Goal: Task Accomplishment & Management: Use online tool/utility

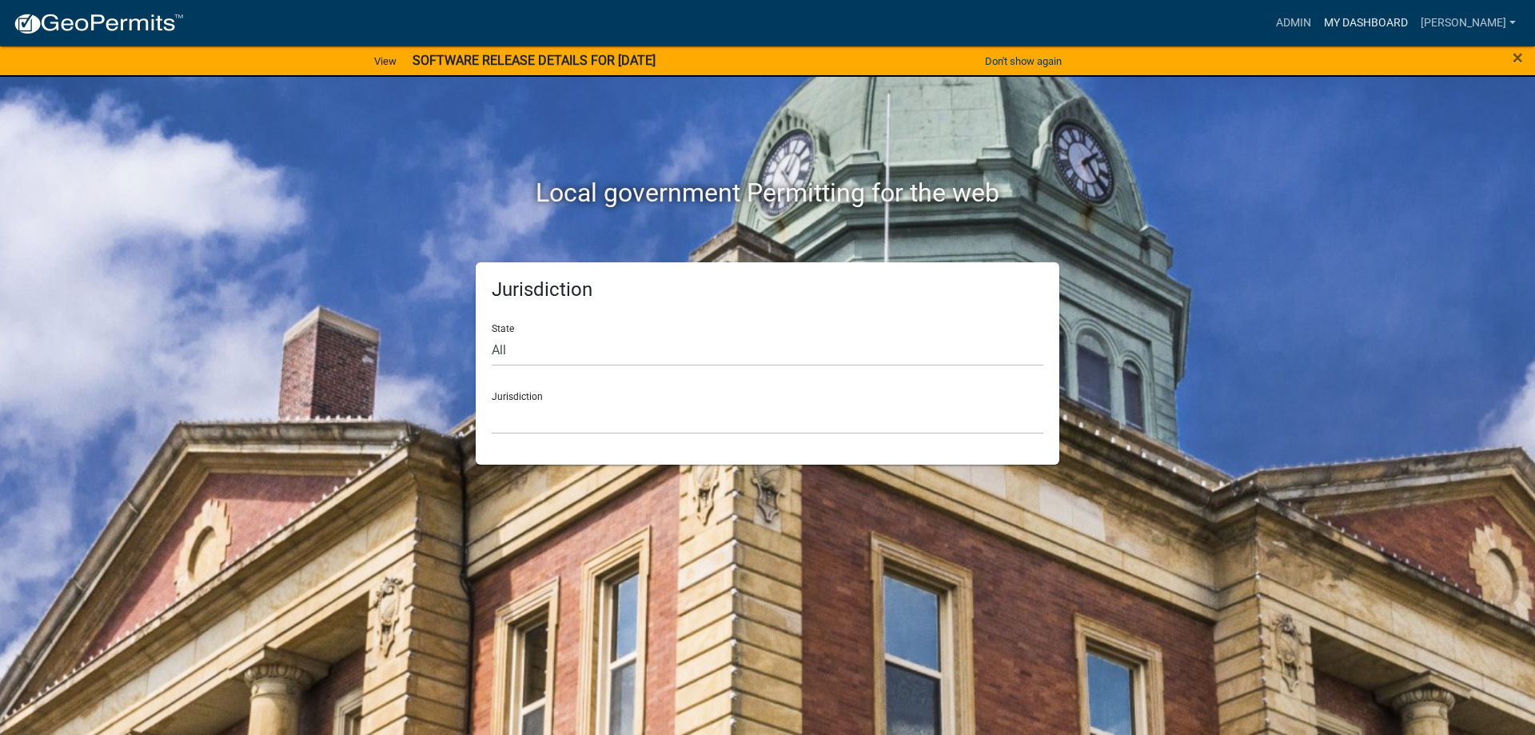
click at [1378, 24] on link "My Dashboard" at bounding box center [1366, 23] width 97 height 30
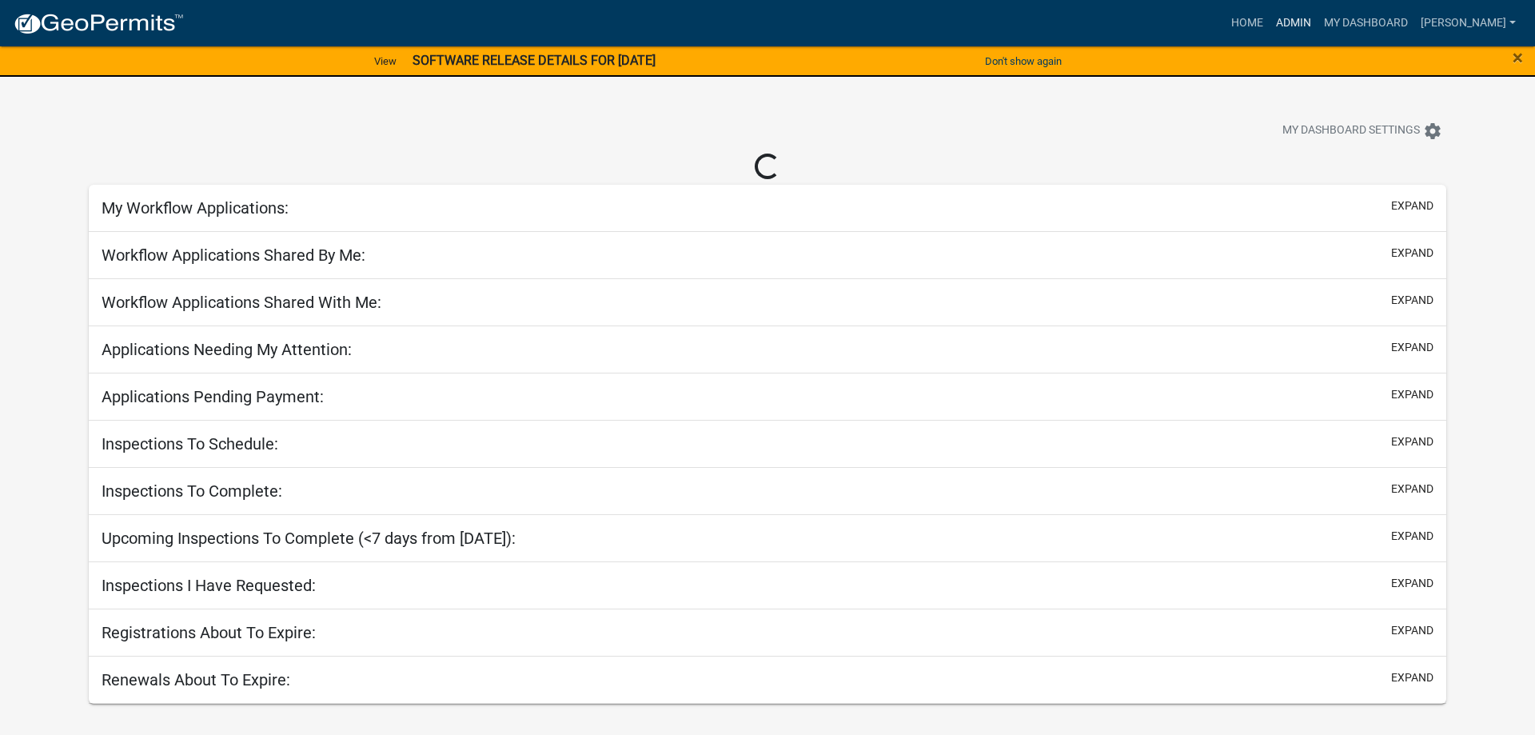
click at [1307, 29] on link "Admin" at bounding box center [1294, 23] width 48 height 30
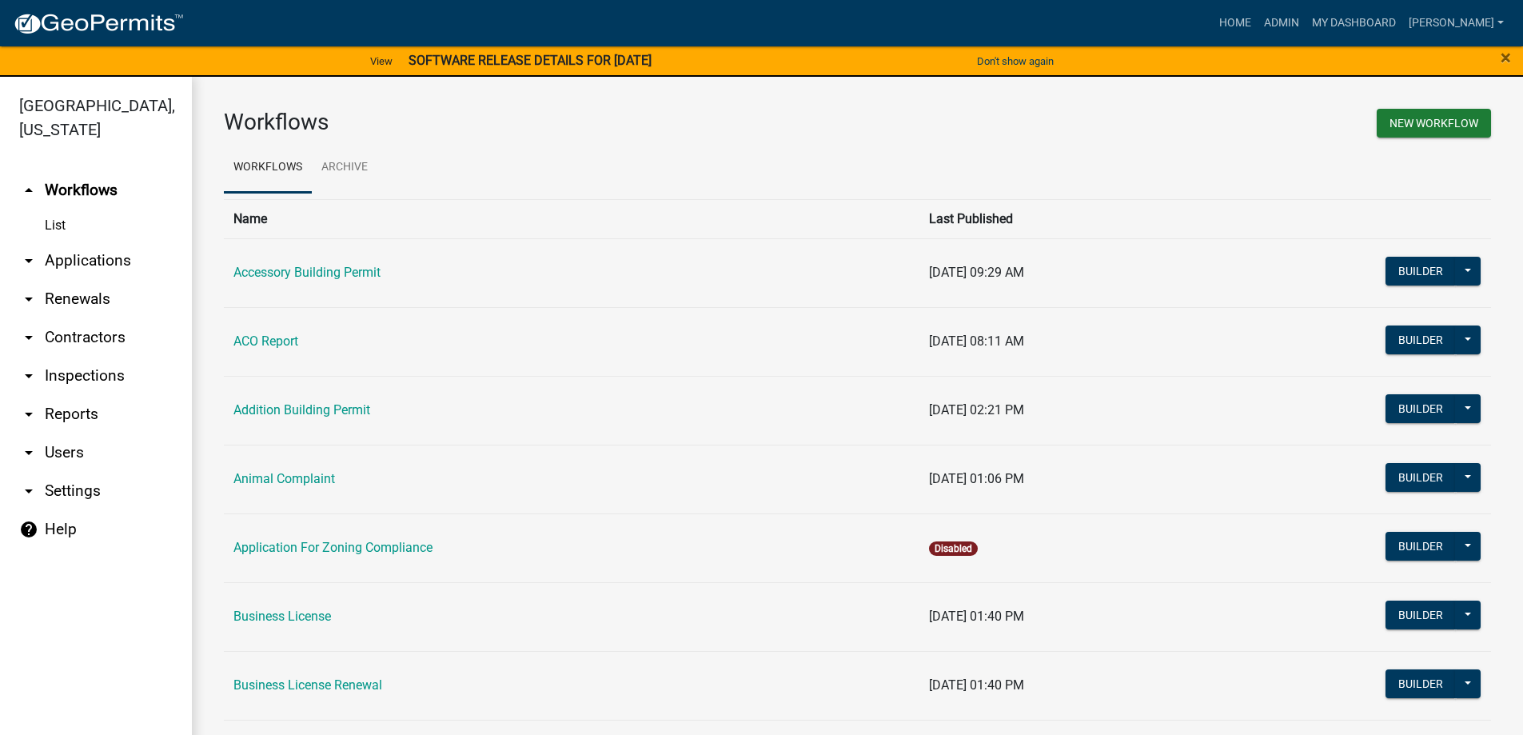
click at [75, 261] on link "arrow_drop_down Applications" at bounding box center [96, 260] width 192 height 38
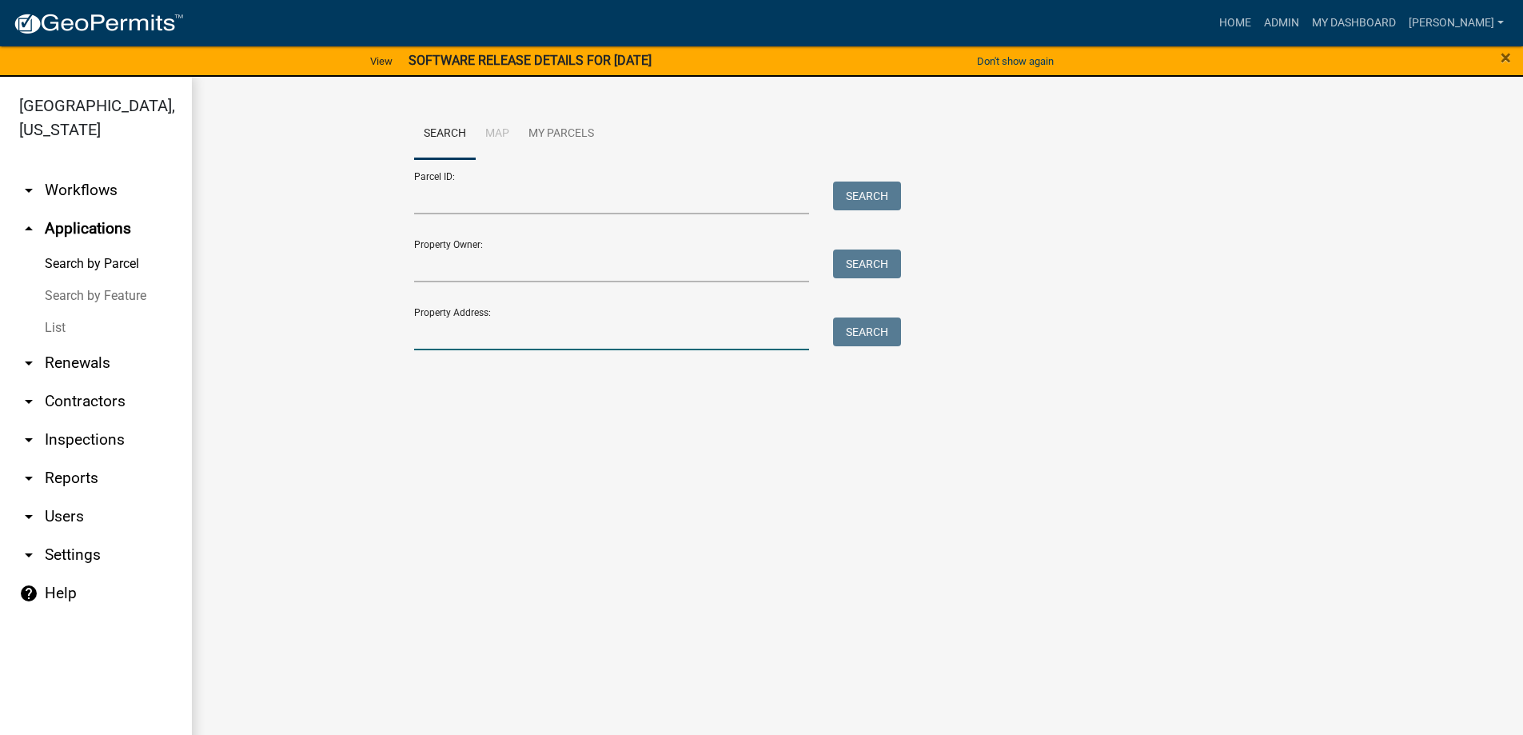
click at [576, 324] on input "Property Address:" at bounding box center [612, 333] width 396 height 33
type input "64"
click at [886, 325] on button "Search" at bounding box center [867, 331] width 68 height 29
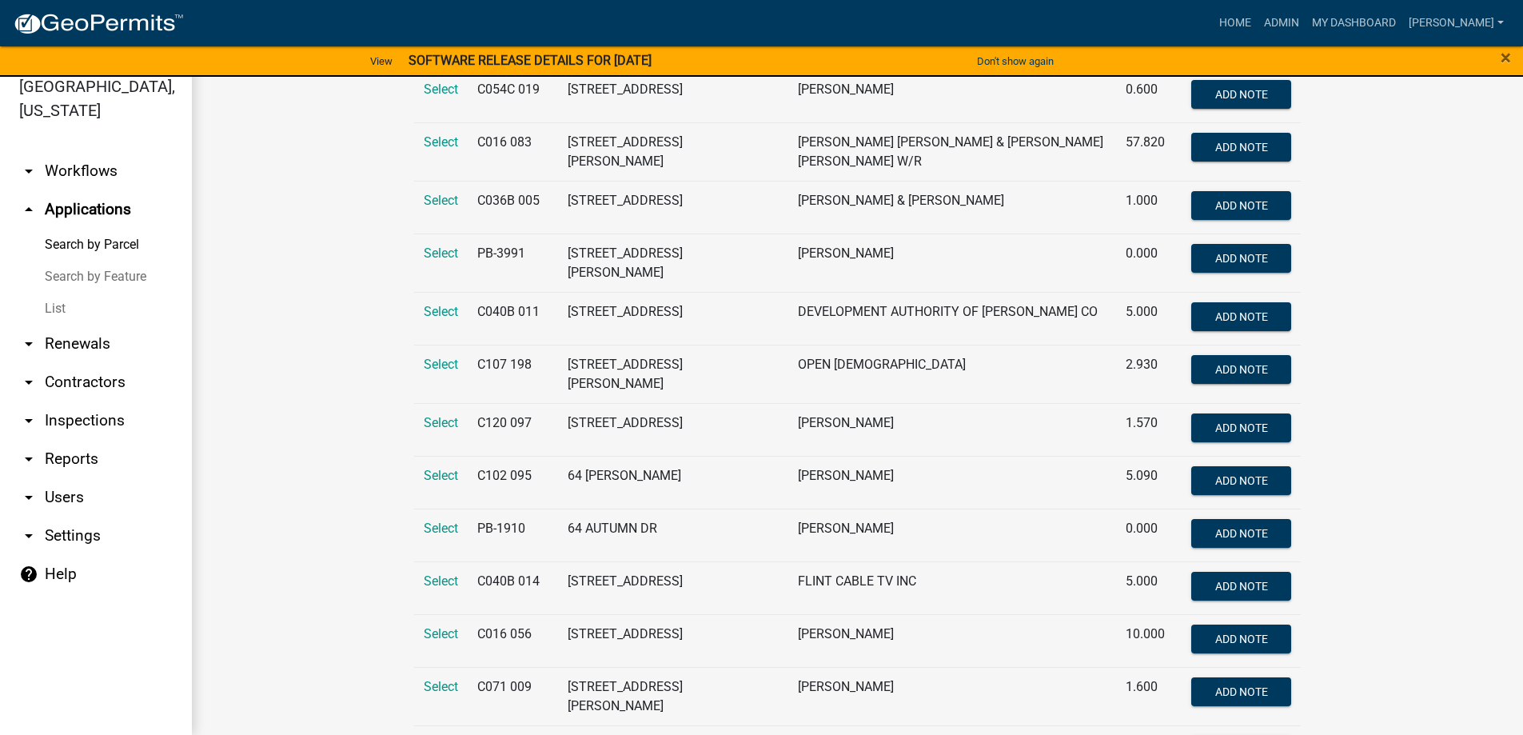
scroll to position [1395, 0]
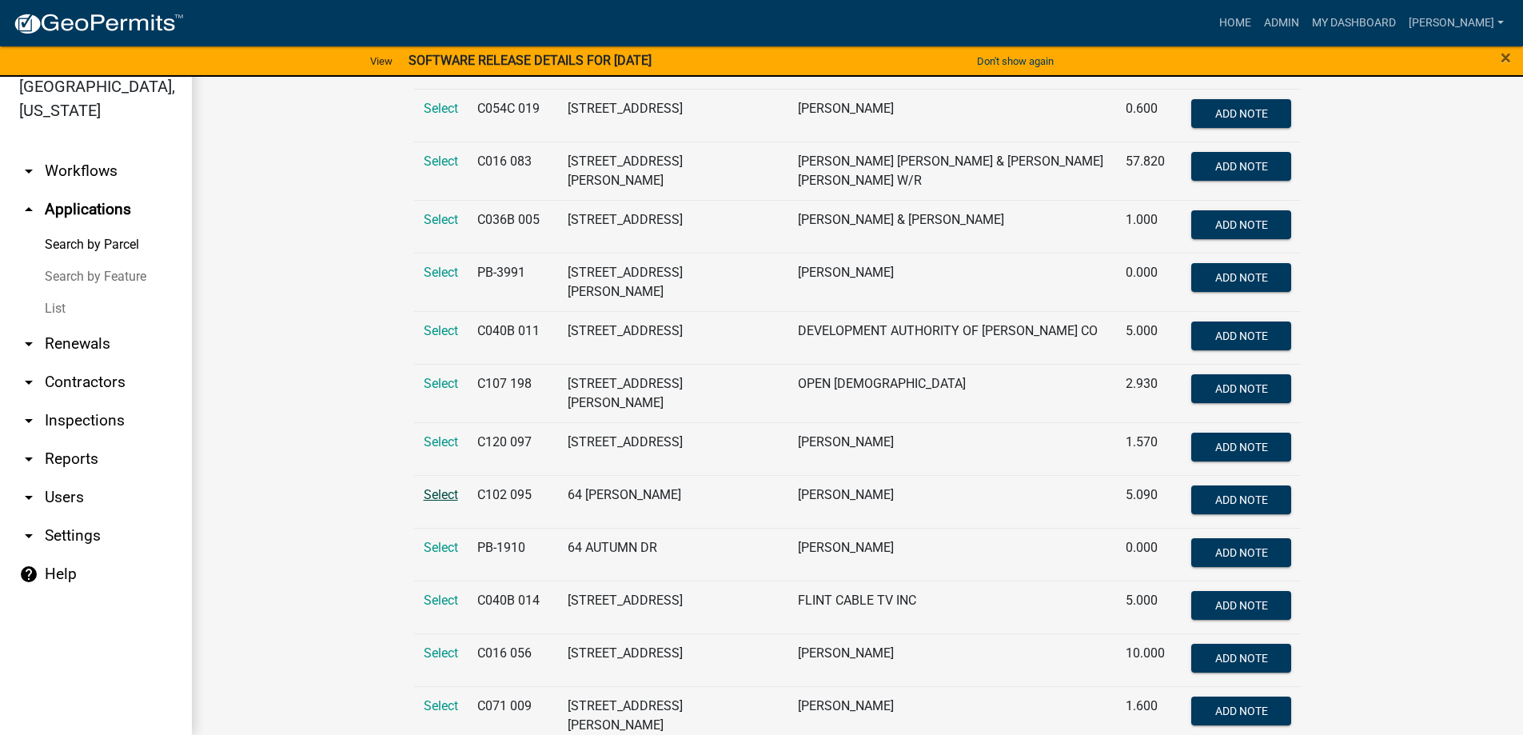
click at [443, 487] on span "Select" at bounding box center [441, 494] width 34 height 15
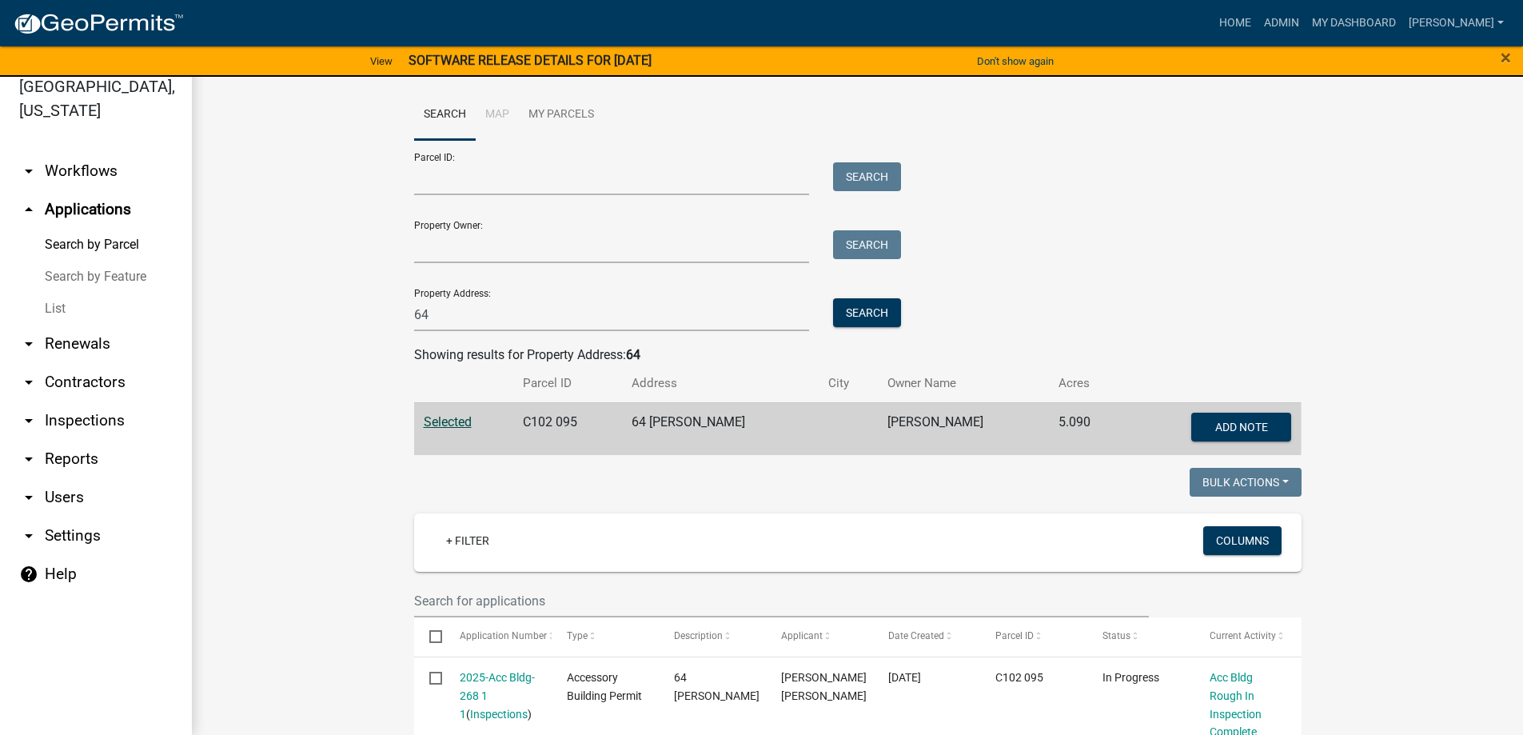
scroll to position [97, 0]
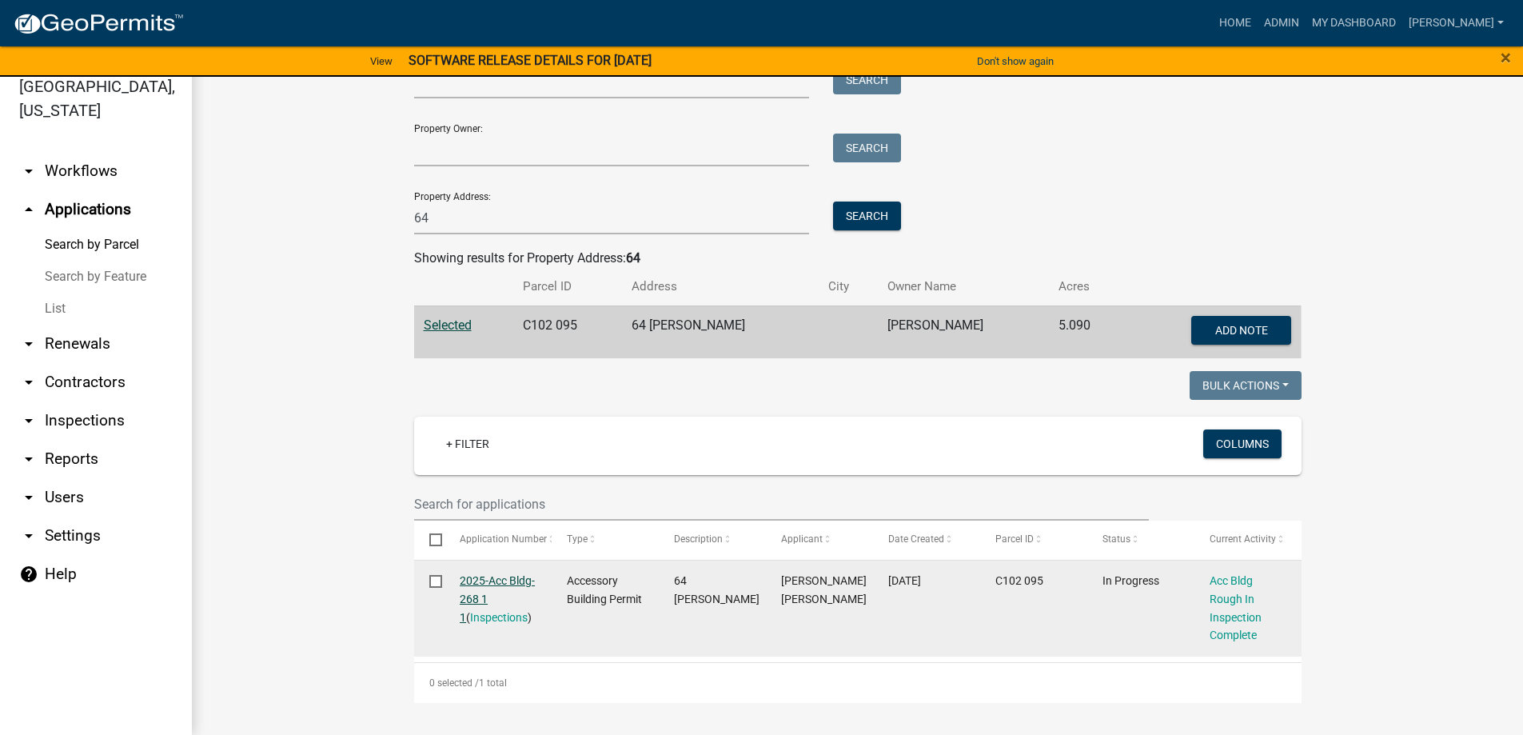
click at [465, 580] on link "2025-Acc Bldg-268 1 1" at bounding box center [497, 599] width 75 height 50
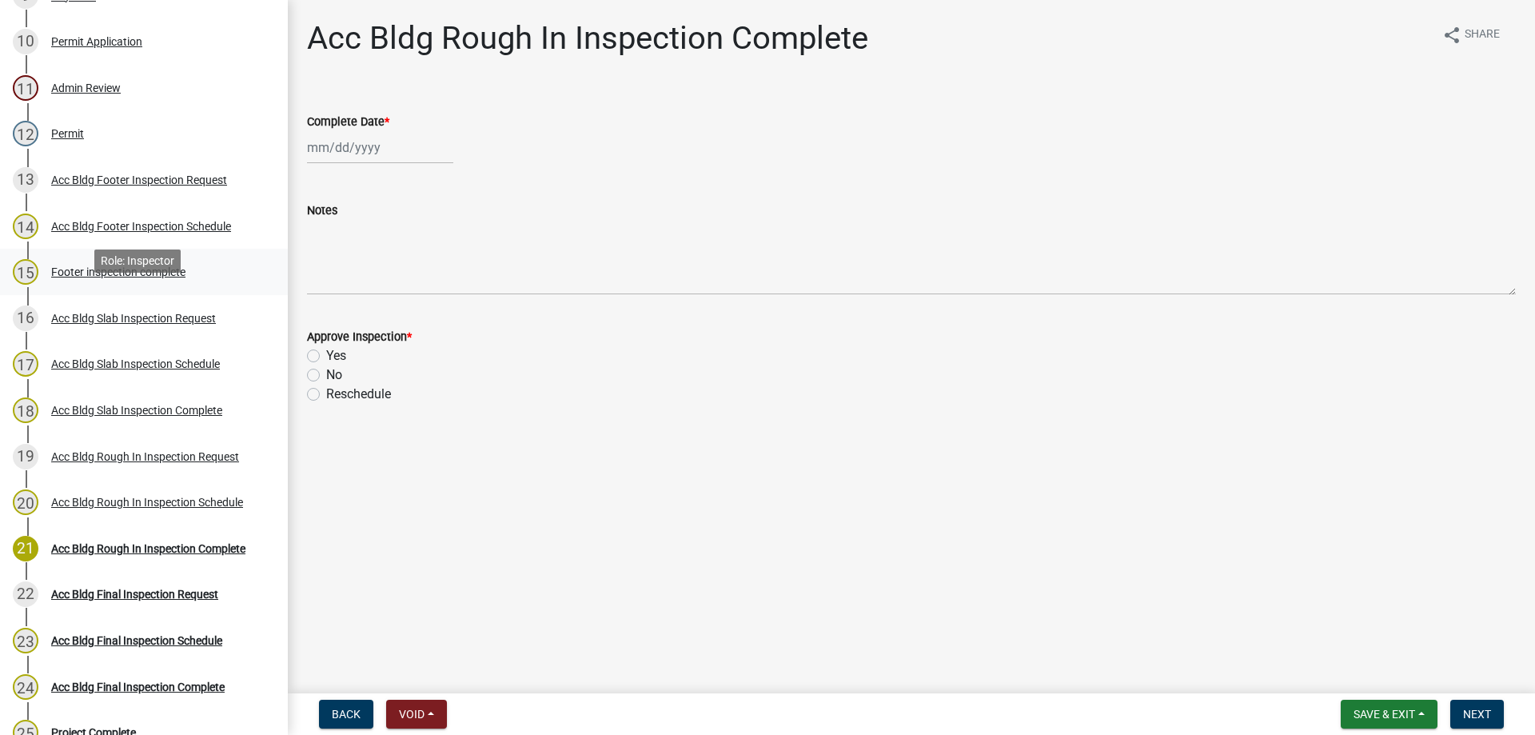
scroll to position [720, 0]
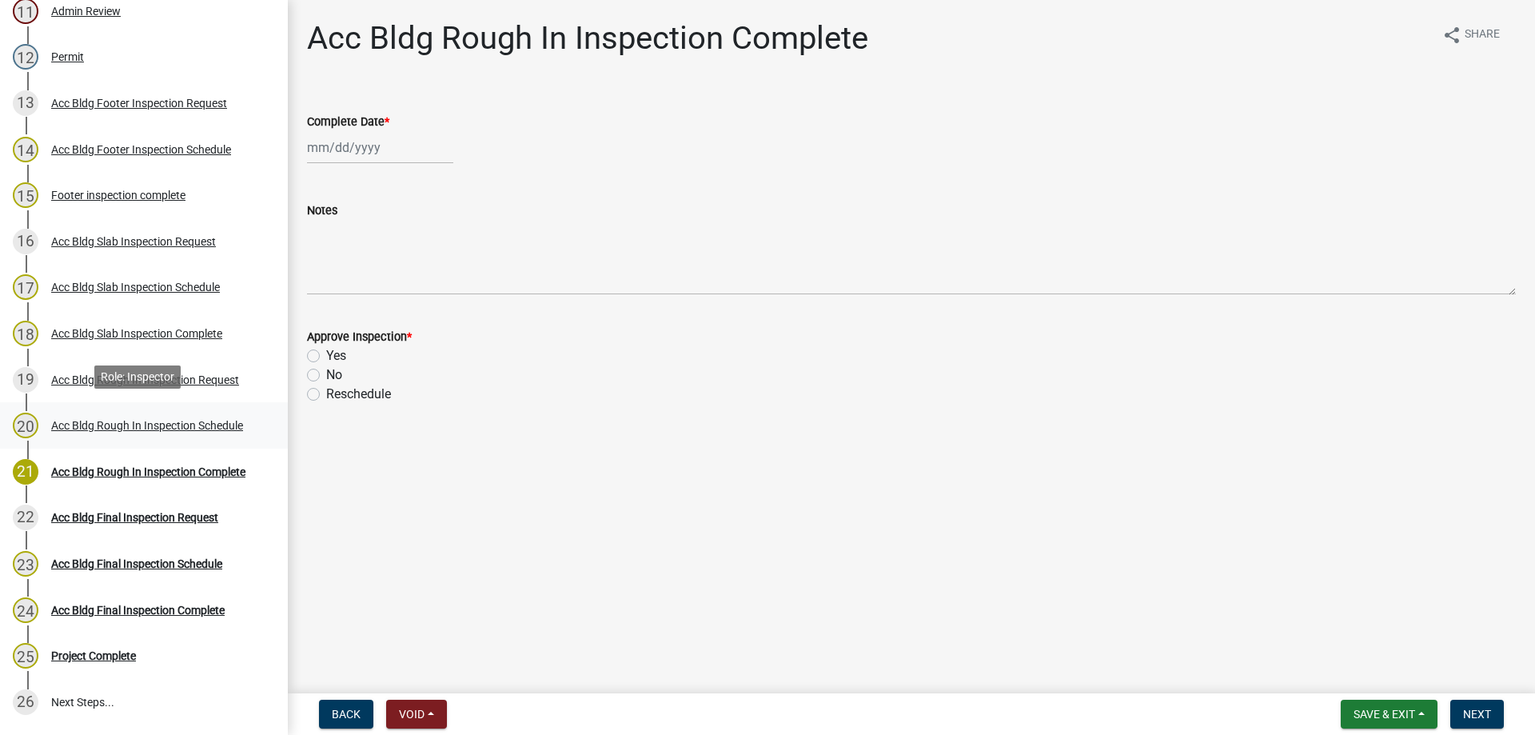
click at [167, 420] on div "Acc Bldg Rough In Inspection Schedule" at bounding box center [147, 425] width 192 height 11
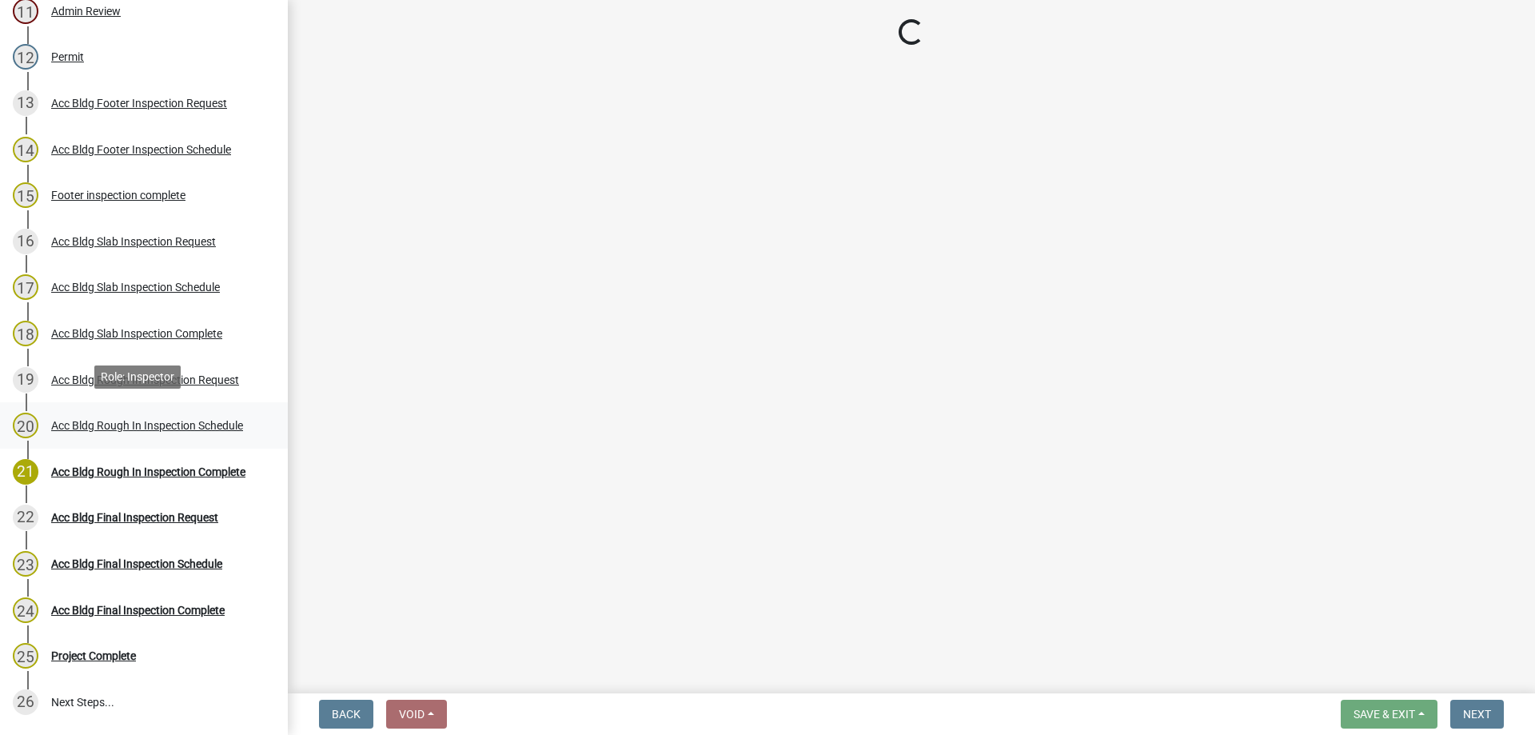
select select "a844a88f-ba44-4800-9e08-05e10520dbf6"
